Goal: Information Seeking & Learning: Learn about a topic

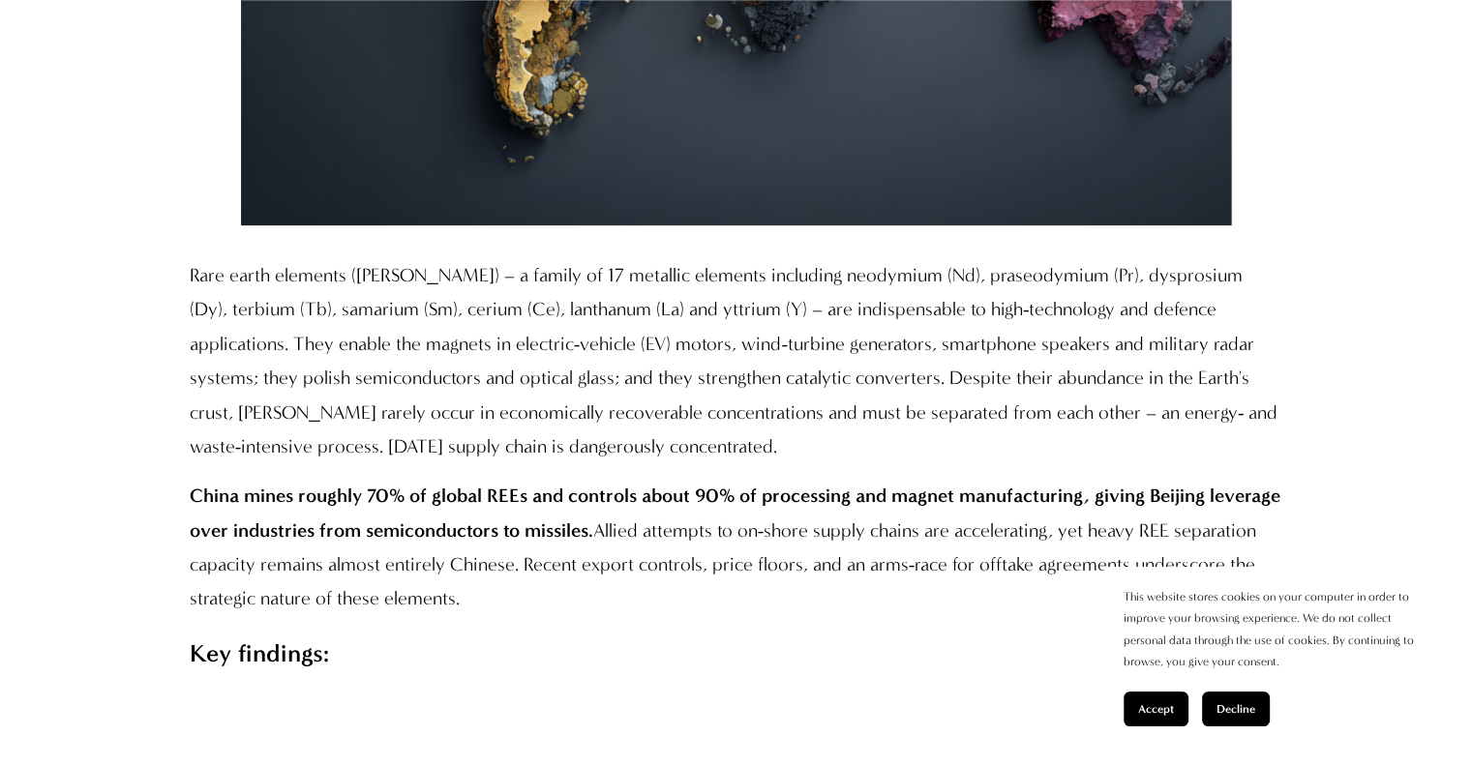
scroll to position [1353, 0]
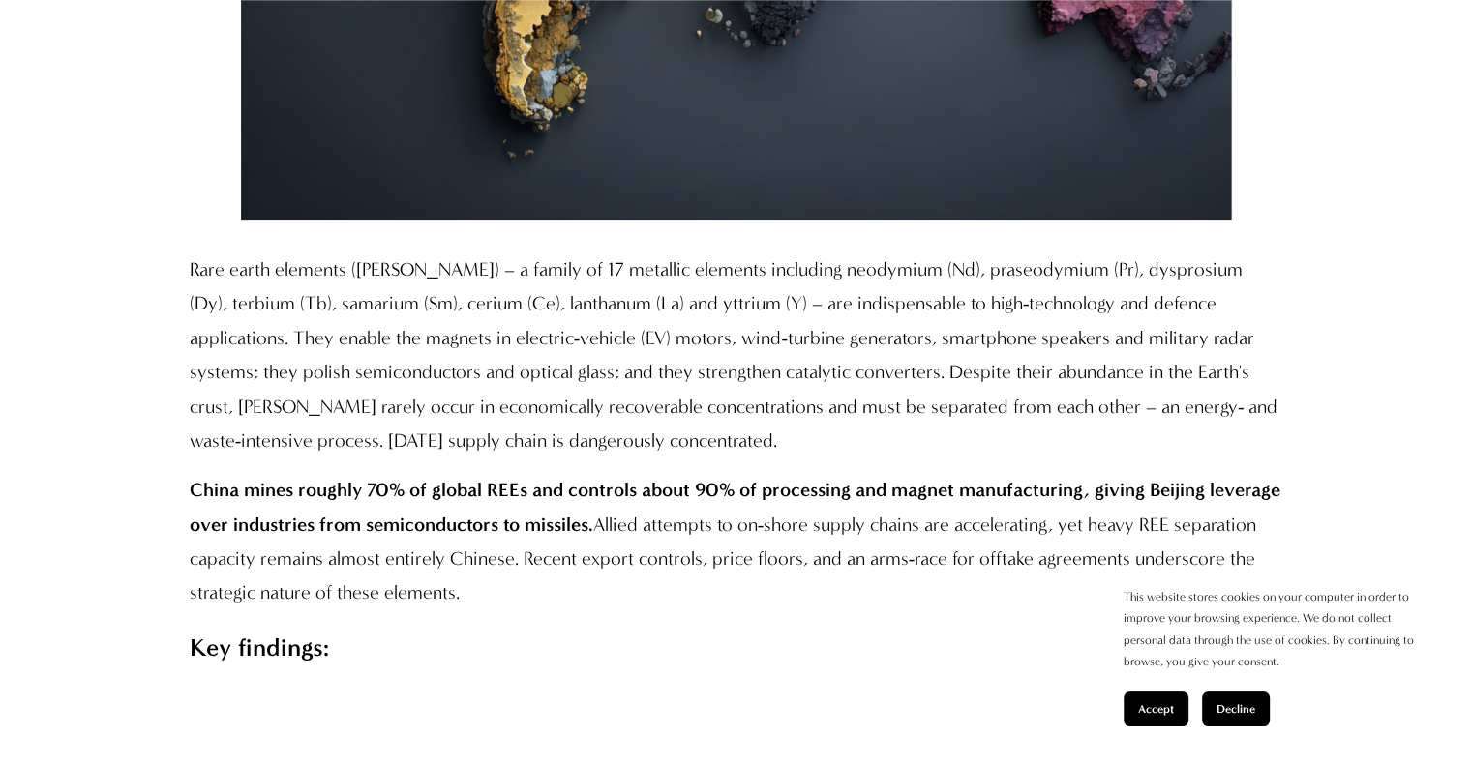
click at [1168, 706] on span "Accept" at bounding box center [1156, 709] width 36 height 14
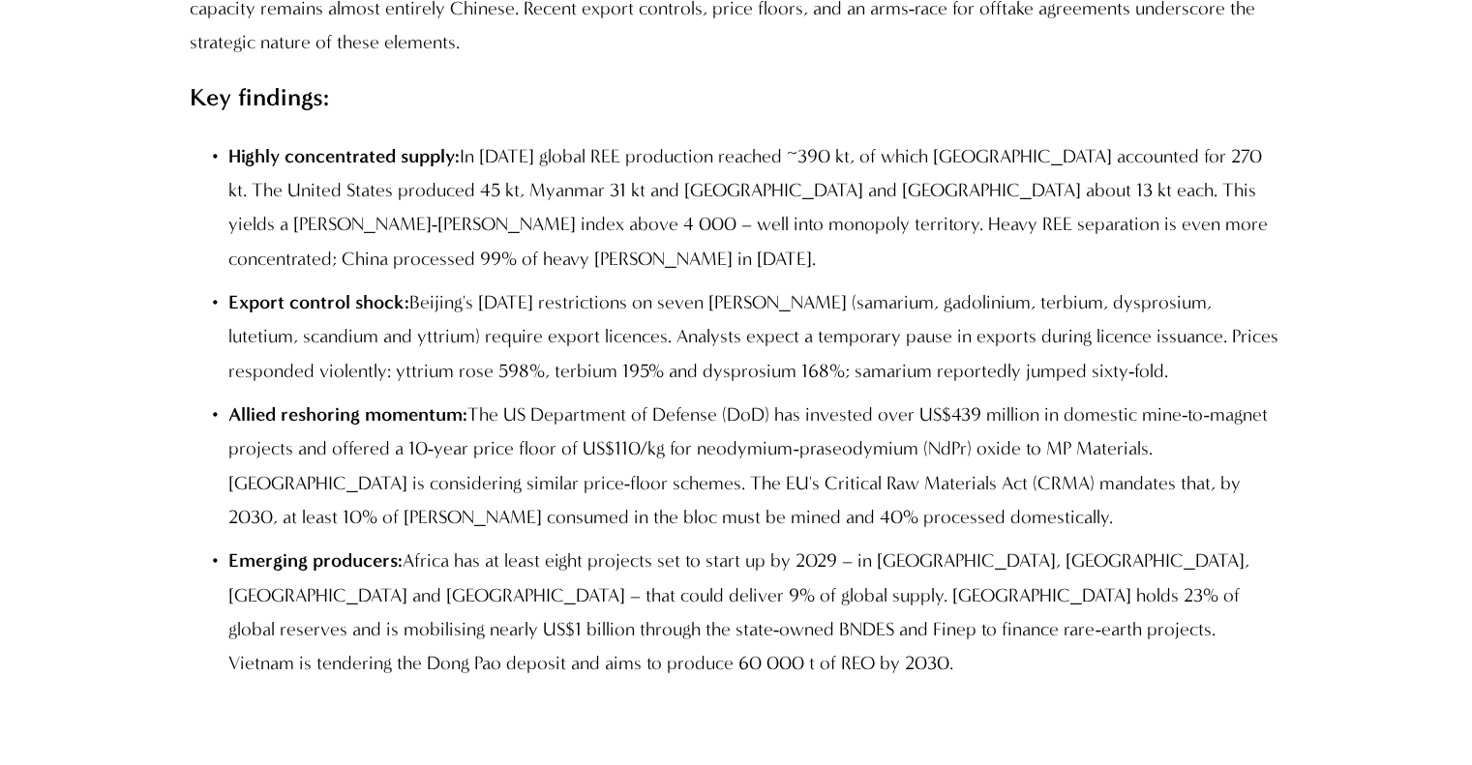
scroll to position [4748, 0]
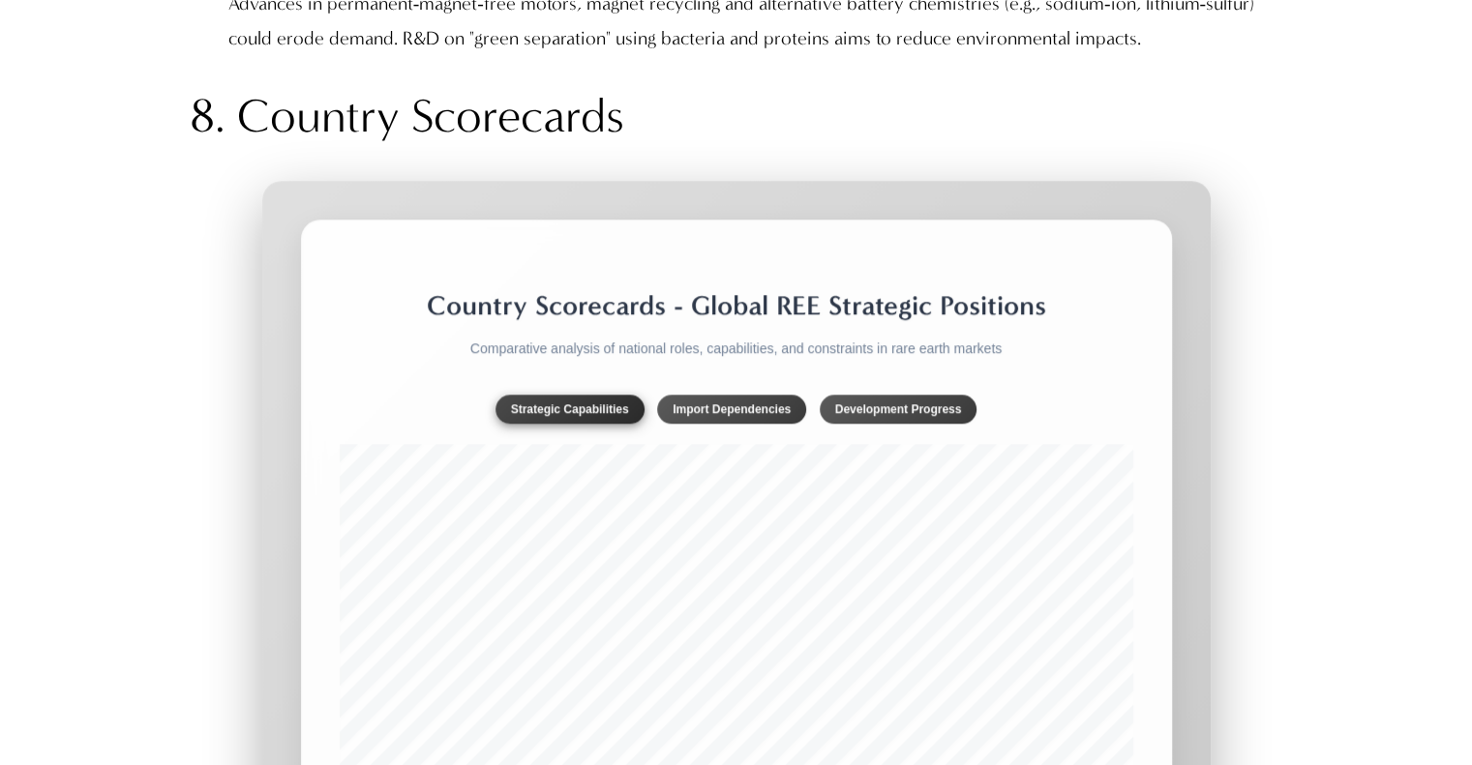
scroll to position [15987, 0]
